Goal: Task Accomplishment & Management: Manage account settings

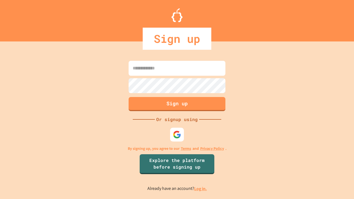
click at [201, 189] on link "Log in." at bounding box center [200, 189] width 13 height 6
